Goal: Task Accomplishment & Management: Manage account settings

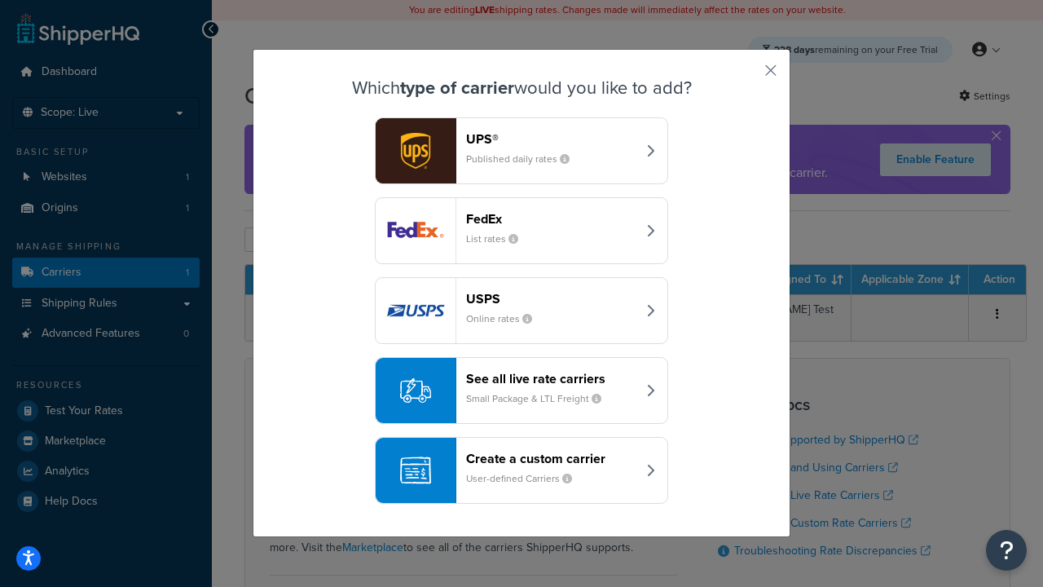
click at [551, 218] on header "FedEx" at bounding box center [551, 218] width 170 height 15
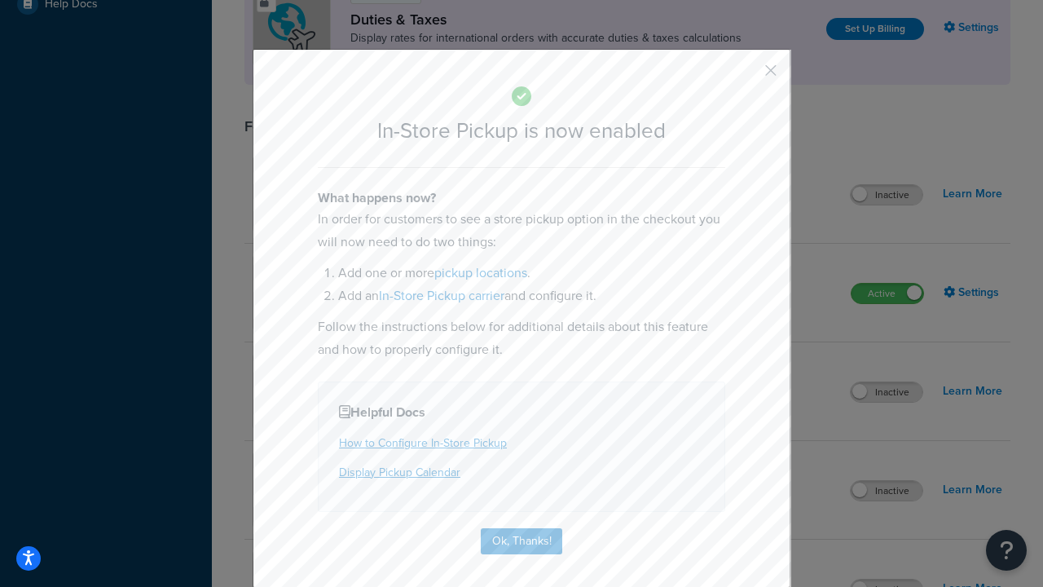
click at [746, 76] on button "button" at bounding box center [747, 76] width 4 height 4
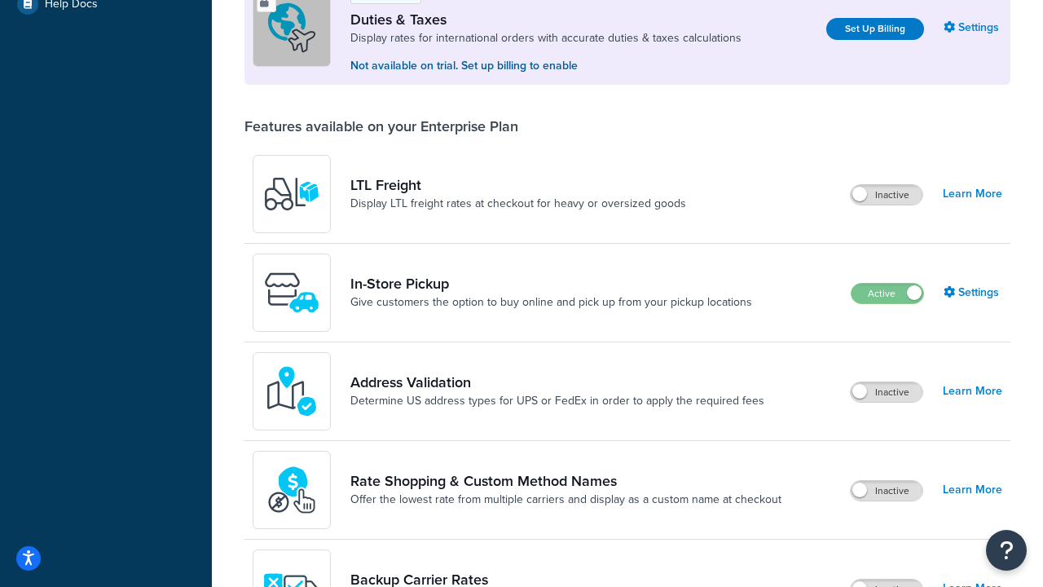
scroll to position [497, 0]
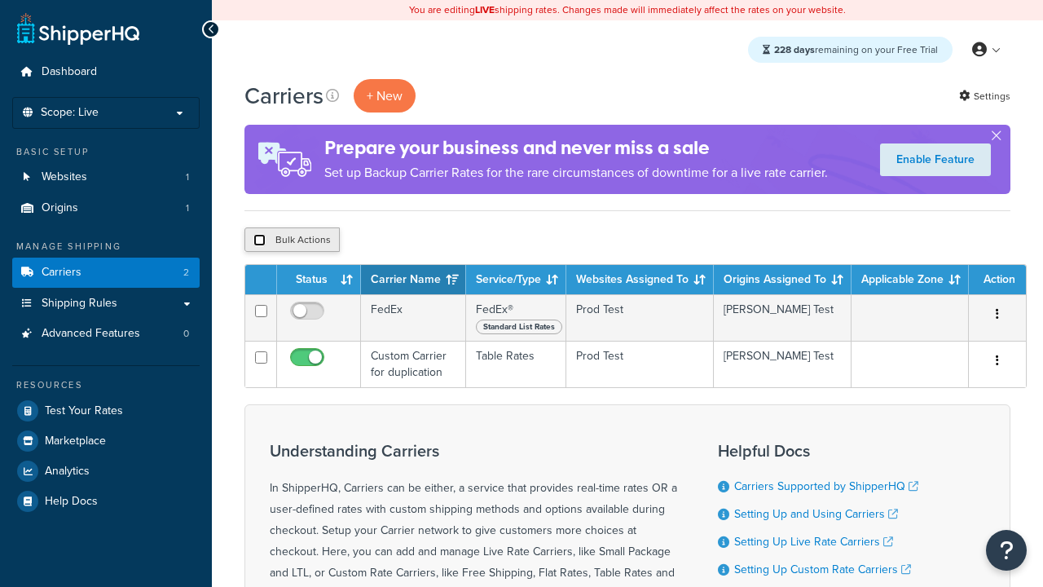
click at [259, 240] on input "checkbox" at bounding box center [259, 240] width 12 height 12
checkbox input "true"
click at [438, 240] on button "Delete" at bounding box center [435, 239] width 56 height 24
